Goal: Information Seeking & Learning: Learn about a topic

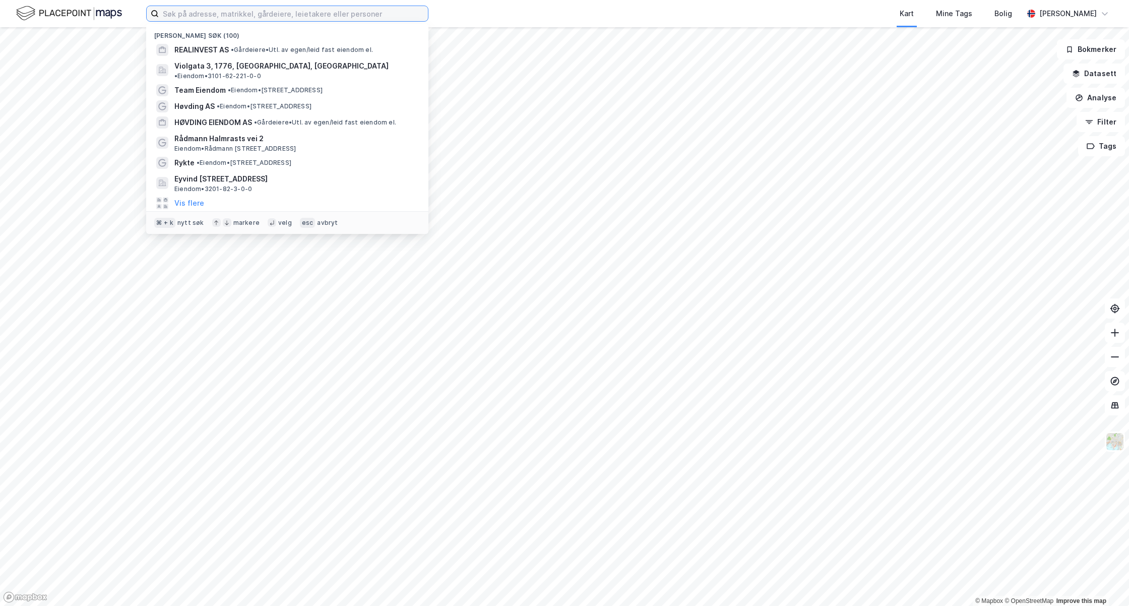
click at [394, 16] on input at bounding box center [293, 13] width 269 height 15
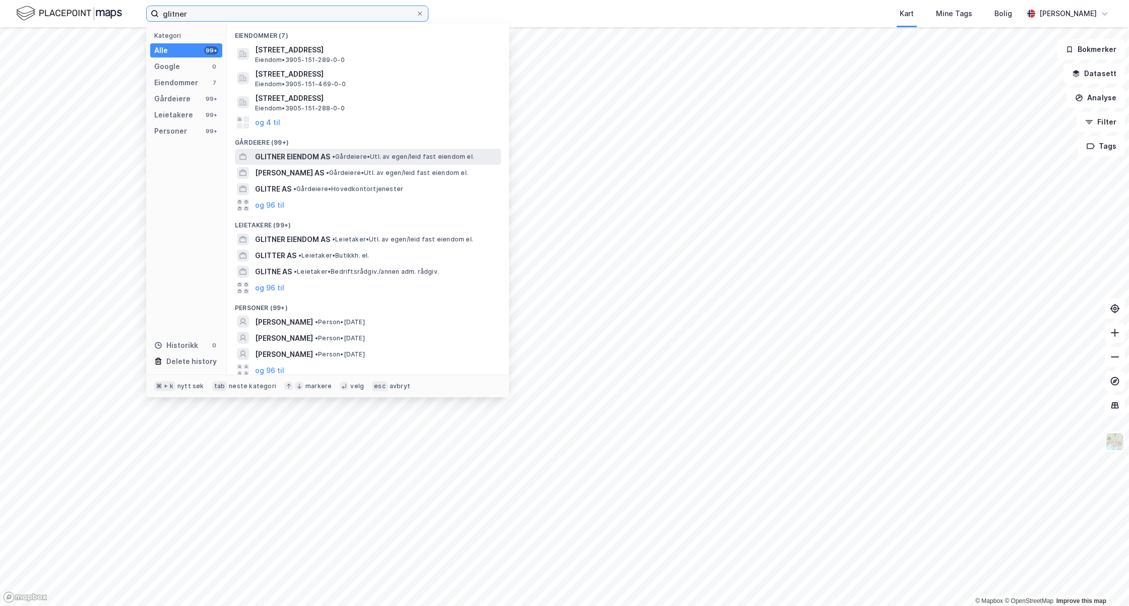
type input "glitner"
click at [324, 156] on span "GLITNER EIENDOM AS" at bounding box center [292, 157] width 75 height 12
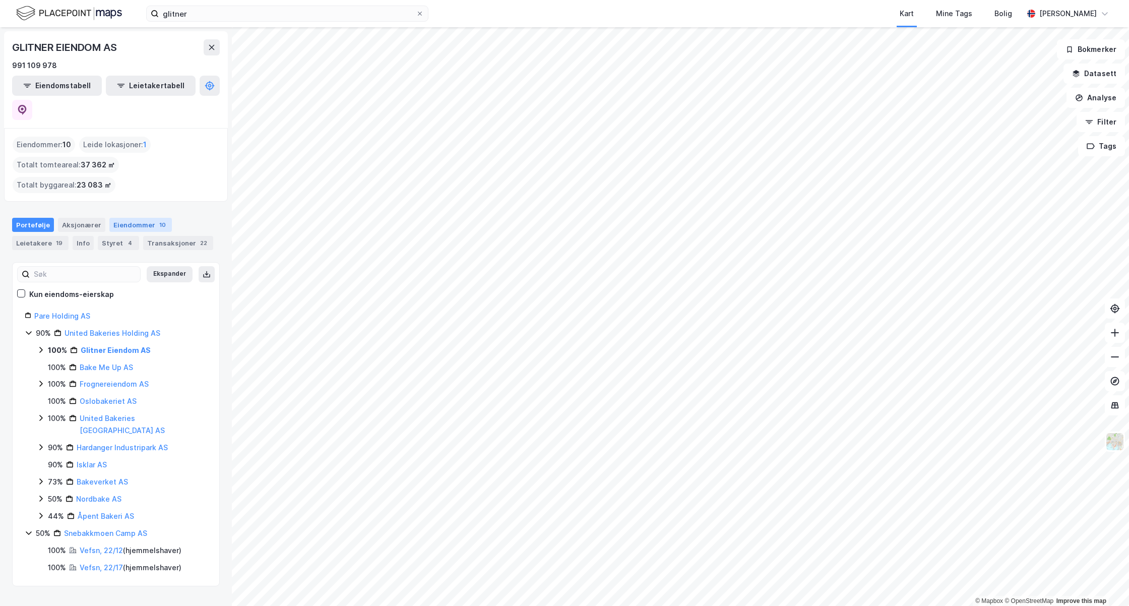
click at [142, 218] on div "Eiendommer 10" at bounding box center [140, 225] width 63 height 14
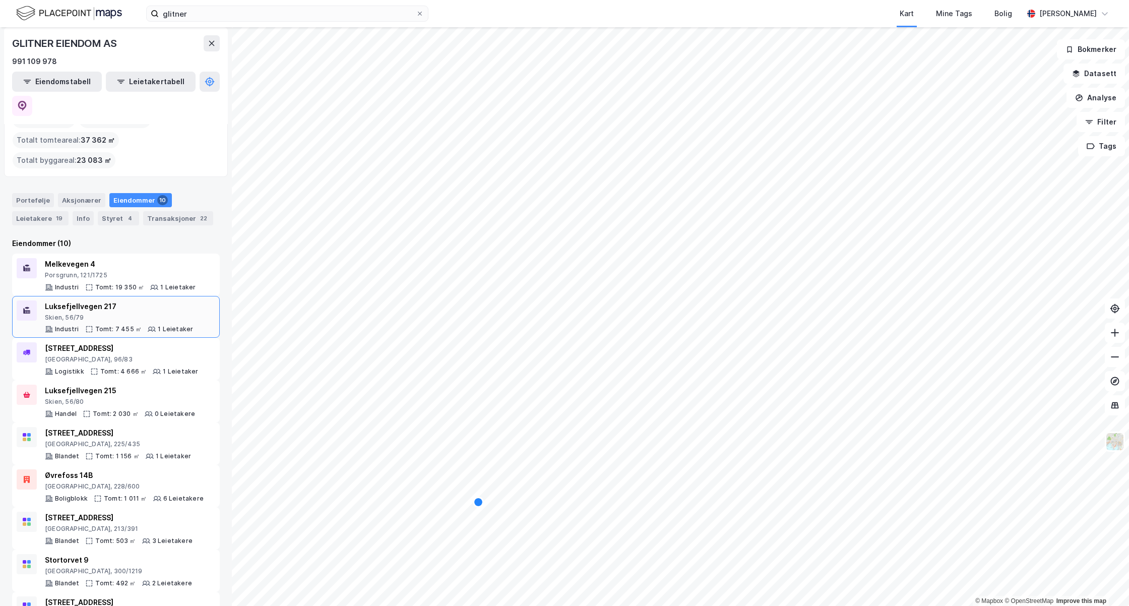
scroll to position [57, 0]
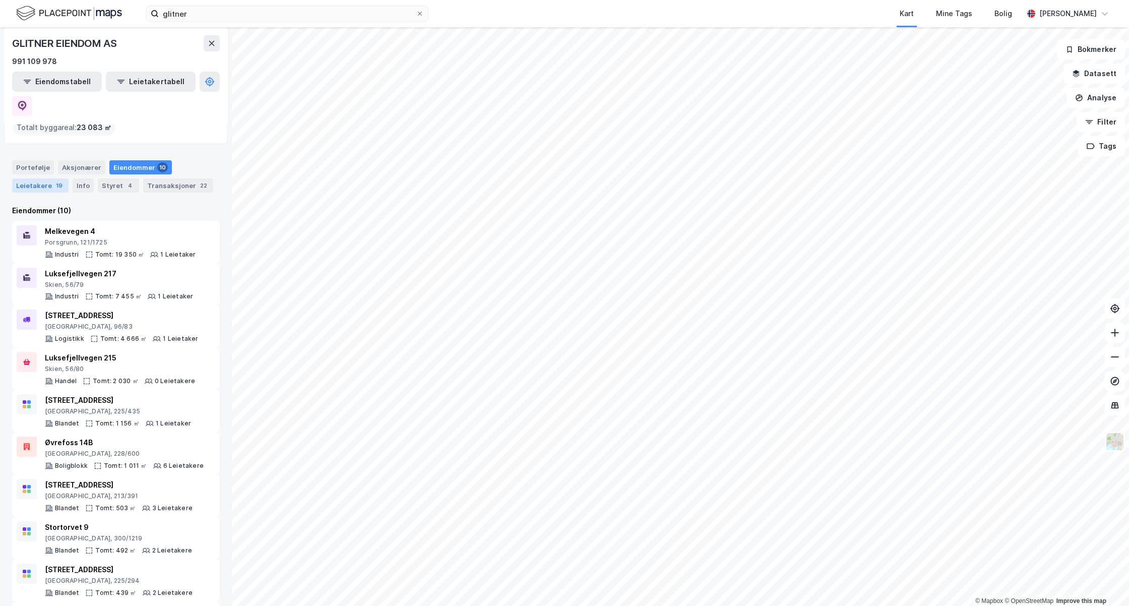
click at [46, 178] on div "Leietakere 19" at bounding box center [40, 185] width 56 height 14
